Goal: Communication & Community: Answer question/provide support

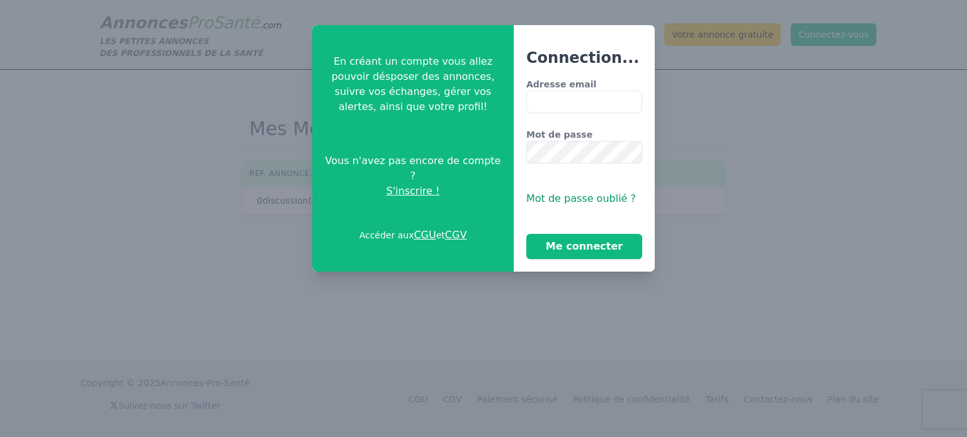
type input "**********"
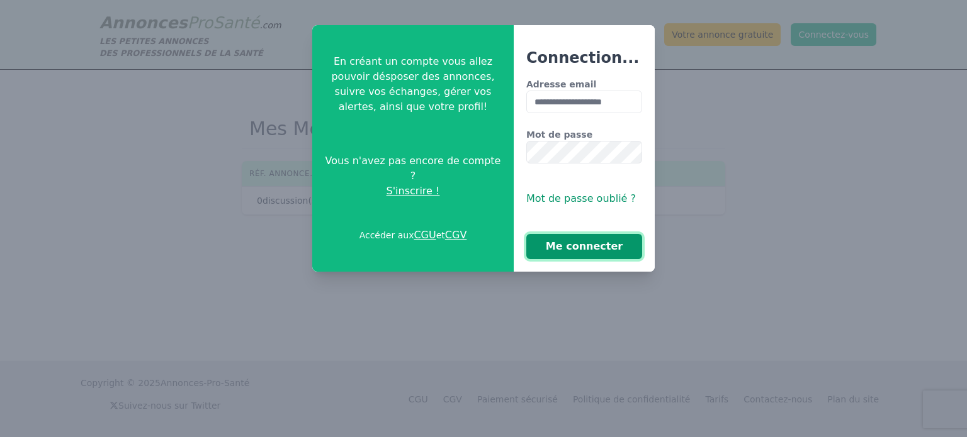
click at [583, 259] on button "Me connecter" at bounding box center [584, 246] width 116 height 25
click at [584, 247] on button "Me connecter" at bounding box center [584, 246] width 116 height 25
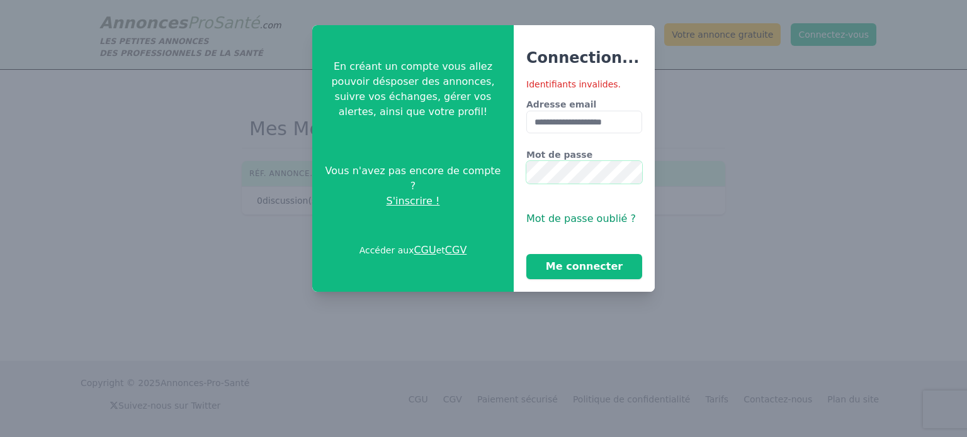
click at [463, 172] on div "**********" at bounding box center [483, 158] width 342 height 267
click at [568, 262] on button "Me connecter" at bounding box center [584, 266] width 116 height 25
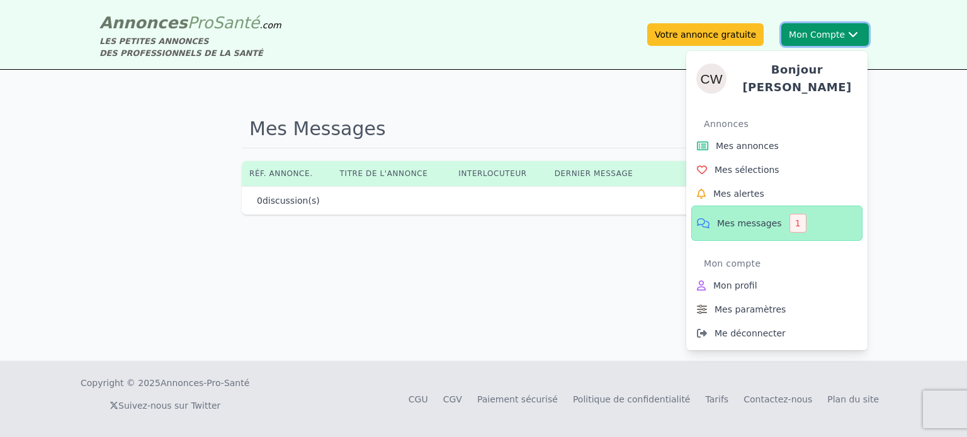
click at [819, 45] on div "Bonjour [PERSON_NAME] annonces Mes sélections Mes alertes Mes messages 1 Mon co…" at bounding box center [776, 196] width 181 height 310
click at [764, 217] on span "Mes messages" at bounding box center [749, 223] width 65 height 13
click at [765, 223] on span "Mes messages" at bounding box center [749, 223] width 65 height 13
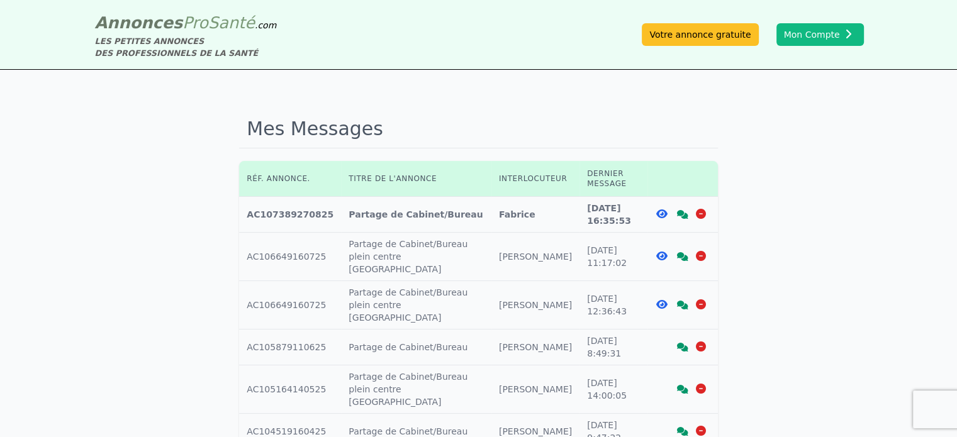
click at [684, 301] on icon at bounding box center [682, 305] width 11 height 9
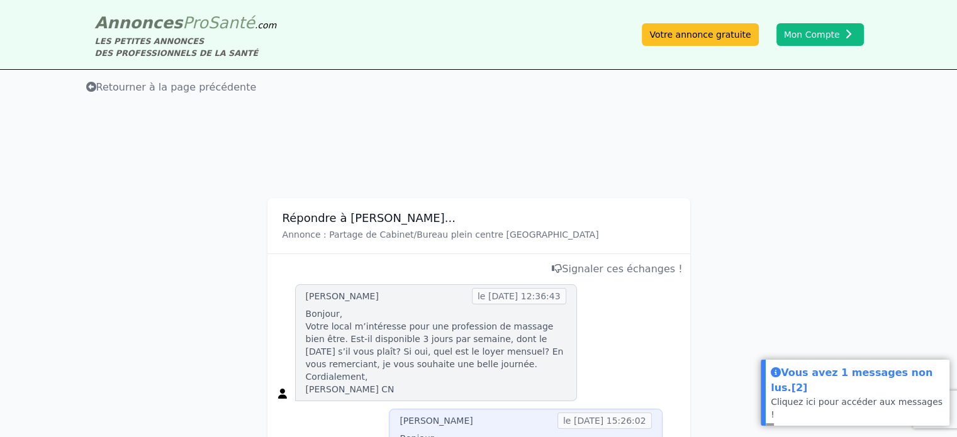
click at [111, 87] on span "Retourner à la page précédente" at bounding box center [171, 87] width 171 height 12
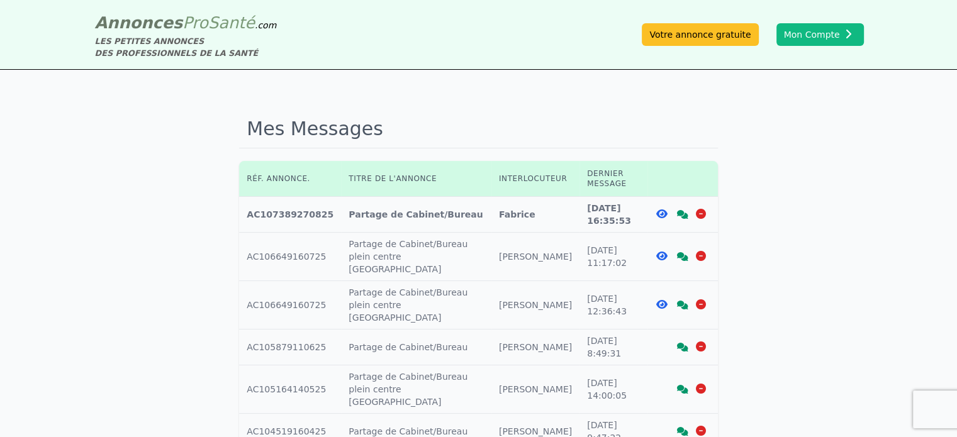
click at [684, 252] on icon at bounding box center [682, 256] width 11 height 9
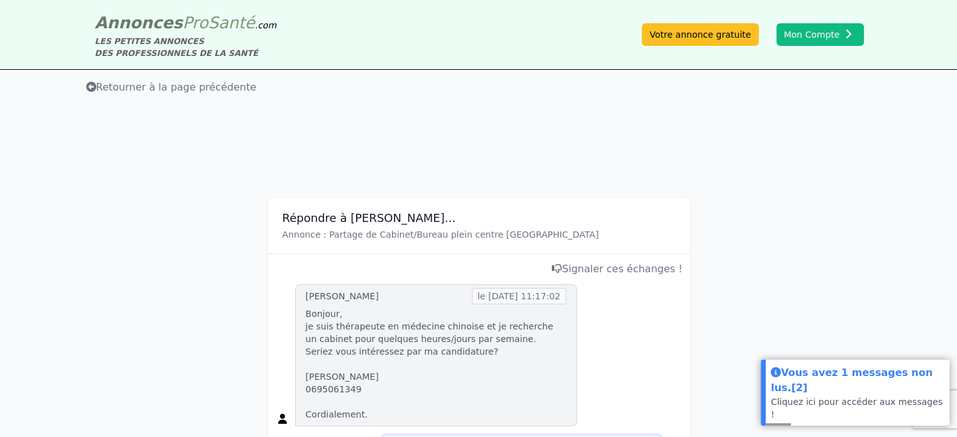
click at [164, 90] on span "Retourner à la page précédente" at bounding box center [171, 87] width 171 height 12
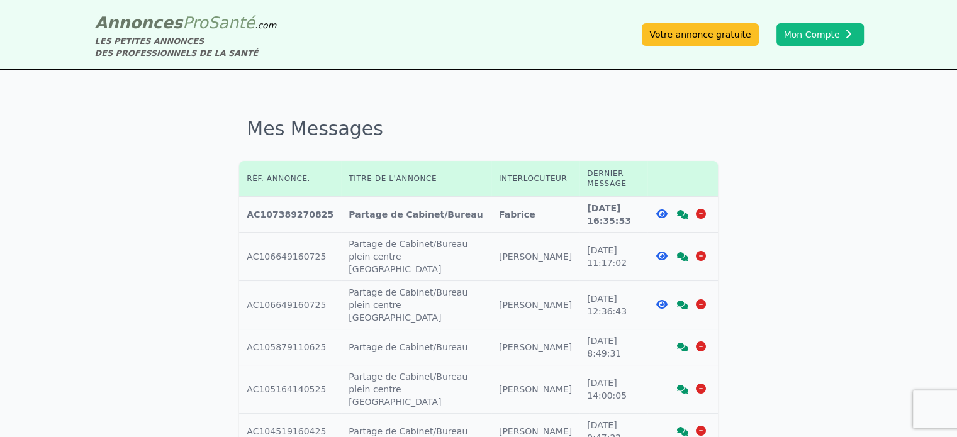
click at [682, 214] on icon at bounding box center [682, 214] width 11 height 9
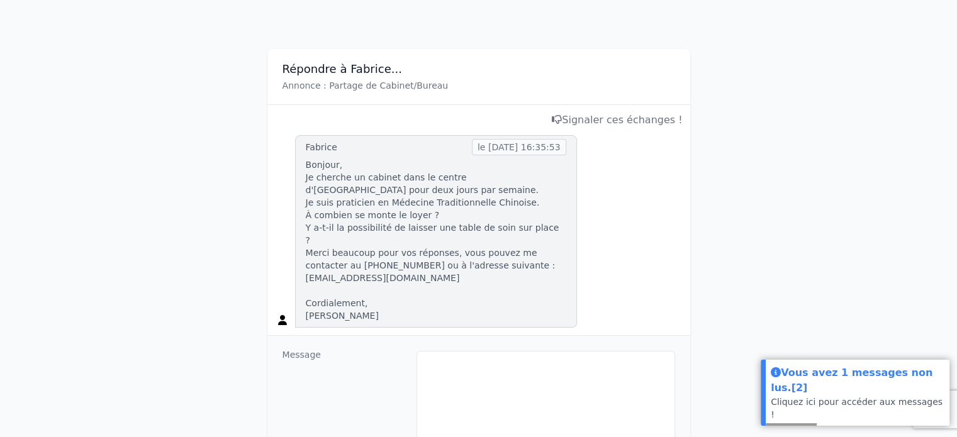
scroll to position [252, 0]
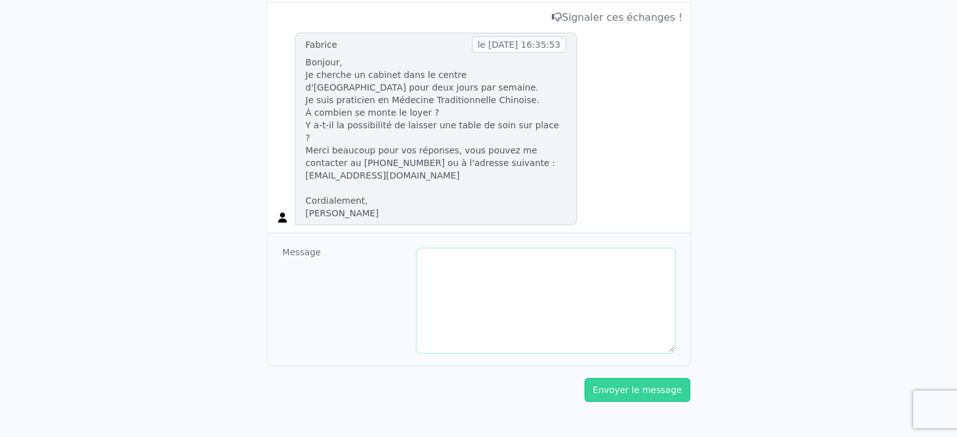
click at [471, 249] on textarea at bounding box center [546, 301] width 259 height 104
type textarea "*"
drag, startPoint x: 526, startPoint y: 150, endPoint x: 452, endPoint y: 154, distance: 74.4
click at [452, 154] on p "Bonjour, Je cherche un cabinet dans le centre d'Aix pour deux jours par semaine…" at bounding box center [436, 138] width 261 height 164
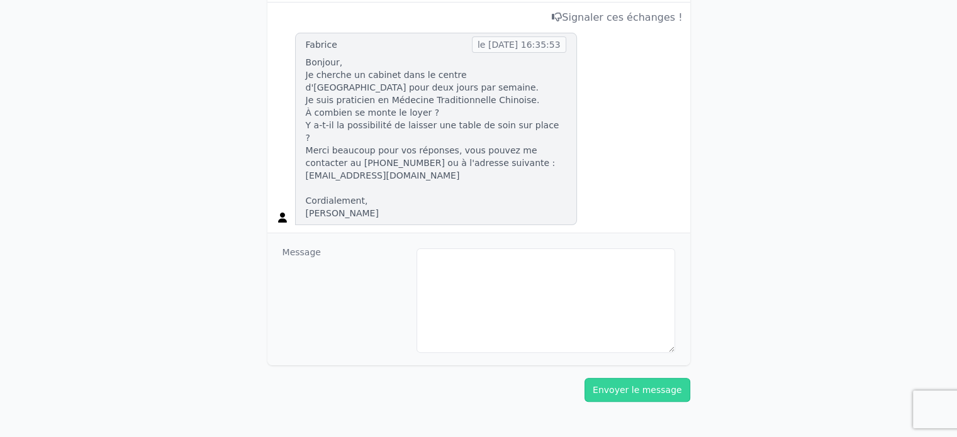
click at [524, 183] on p "Bonjour, Je cherche un cabinet dans le centre d'Aix pour deux jours par semaine…" at bounding box center [436, 138] width 261 height 164
drag, startPoint x: 533, startPoint y: 151, endPoint x: 449, endPoint y: 153, distance: 84.4
click at [449, 153] on p "Bonjour, Je cherche un cabinet dans le centre d'Aix pour deux jours par semaine…" at bounding box center [436, 138] width 261 height 164
copy p "fabnegre@gmail.com"
